Goal: Transaction & Acquisition: Obtain resource

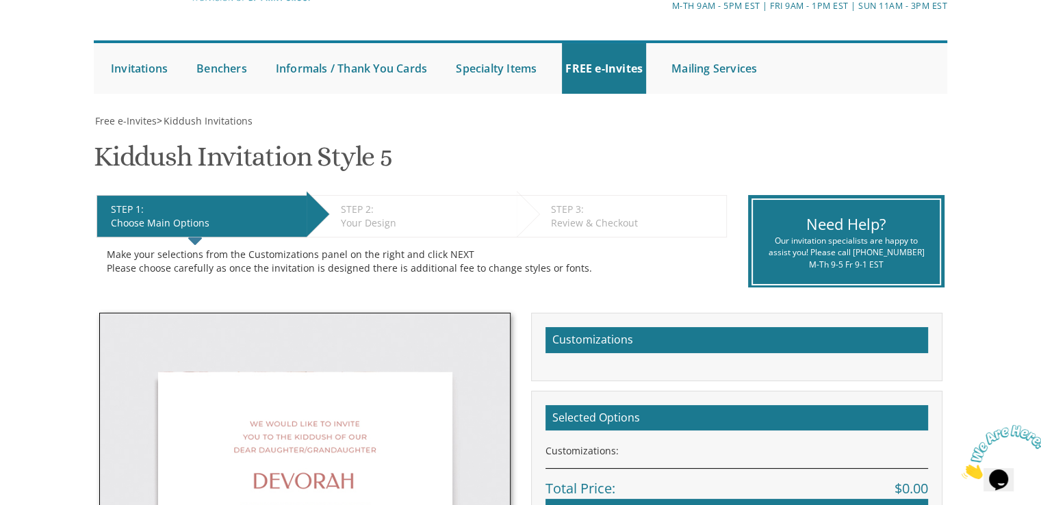
scroll to position [68, 0]
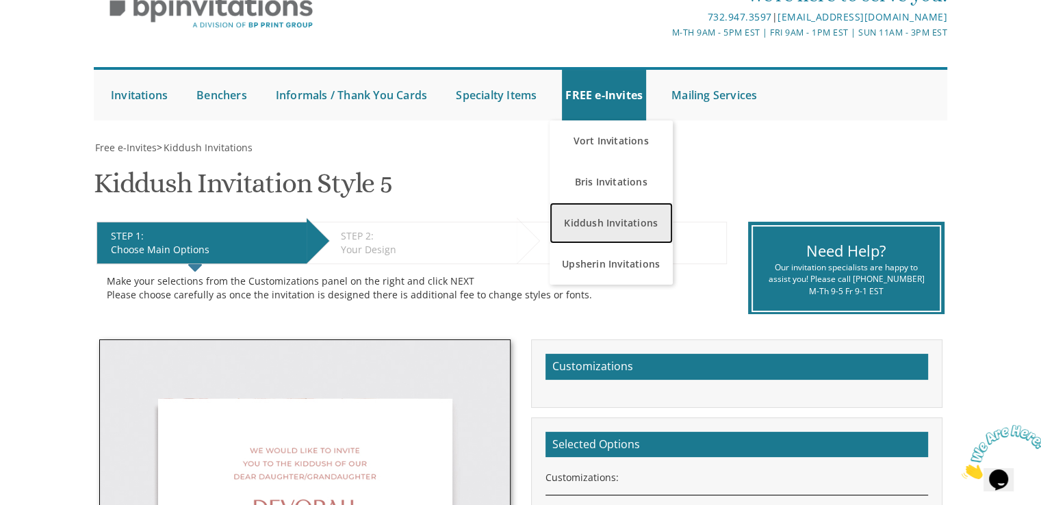
click at [623, 213] on link "Kiddush Invitations" at bounding box center [611, 223] width 123 height 41
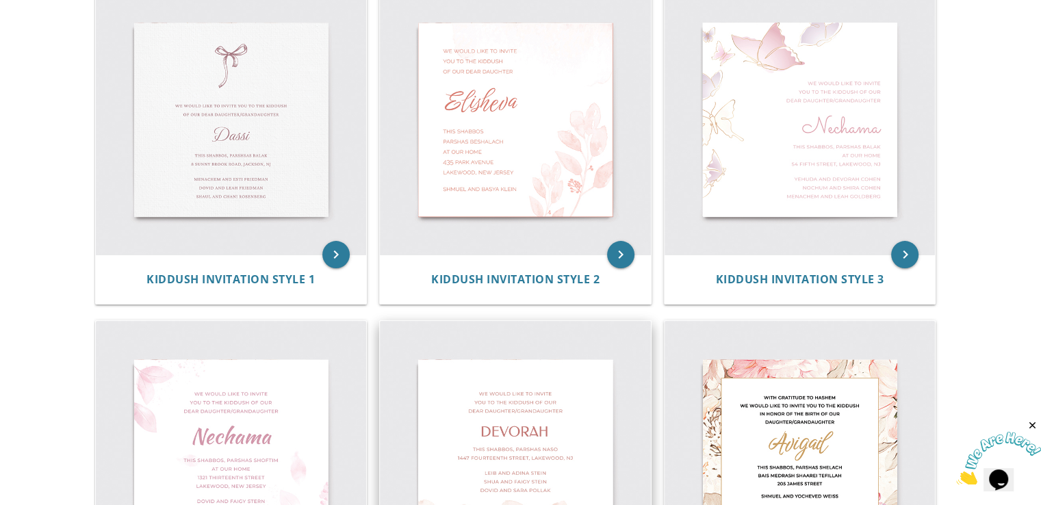
scroll to position [315, 0]
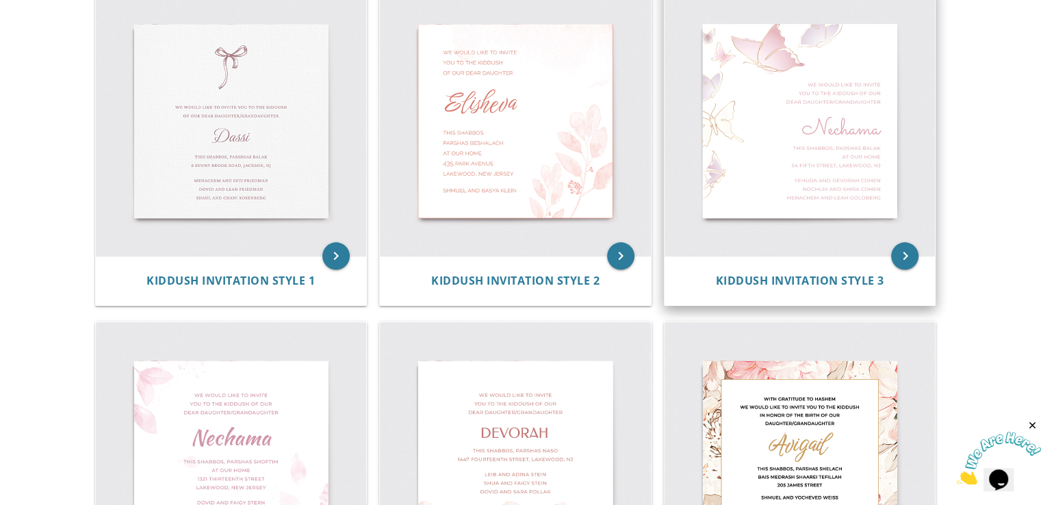
click at [788, 130] on img at bounding box center [800, 121] width 271 height 271
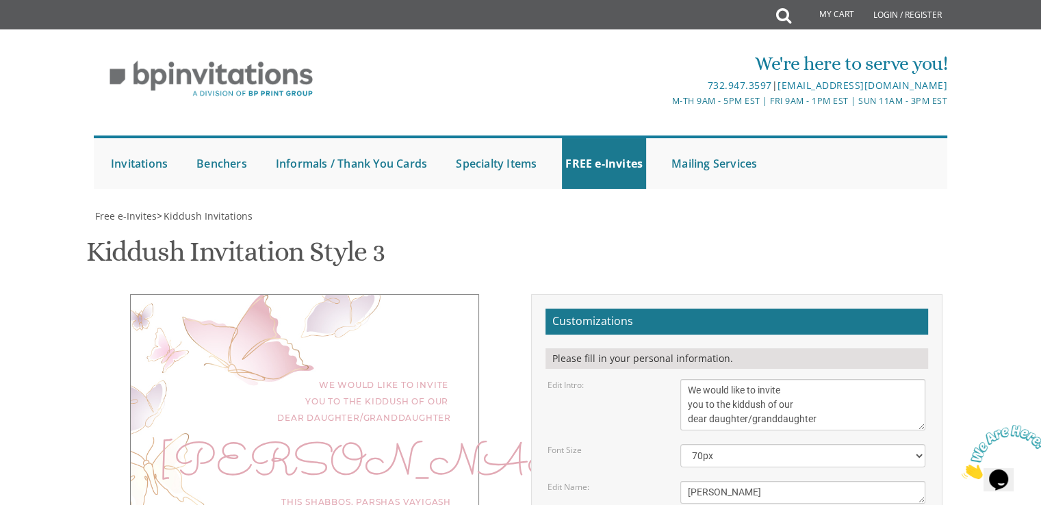
scroll to position [547, 0]
